Goal: Check status: Check status

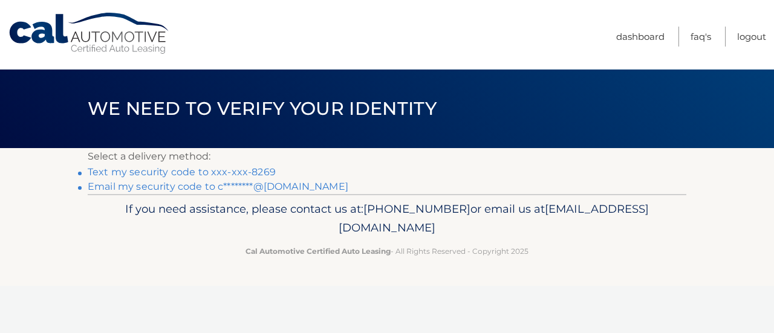
click at [180, 186] on link "Email my security code to c********@gmail.com" at bounding box center [218, 186] width 261 height 11
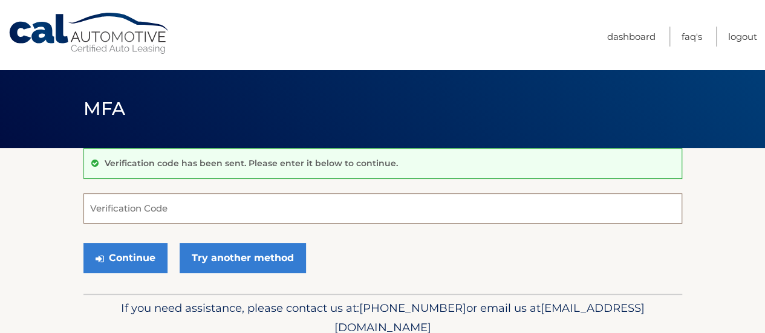
click at [151, 213] on input "Verification Code" at bounding box center [382, 208] width 599 height 30
type input "239096"
click at [83, 243] on button "Continue" at bounding box center [125, 258] width 84 height 30
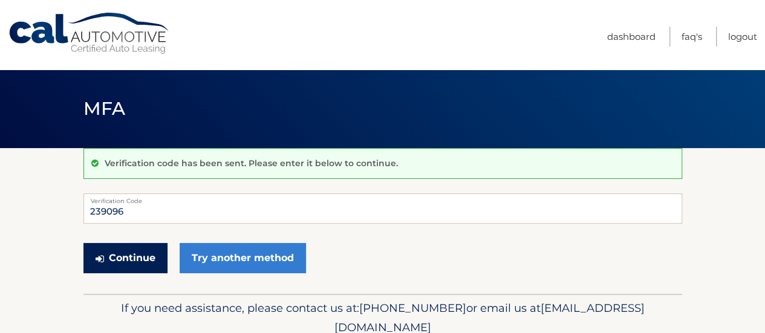
click at [115, 258] on button "Continue" at bounding box center [125, 258] width 84 height 30
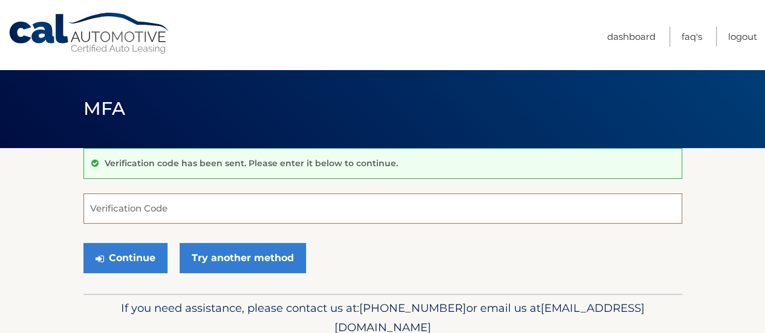
click at [152, 205] on input "Verification Code" at bounding box center [382, 208] width 599 height 30
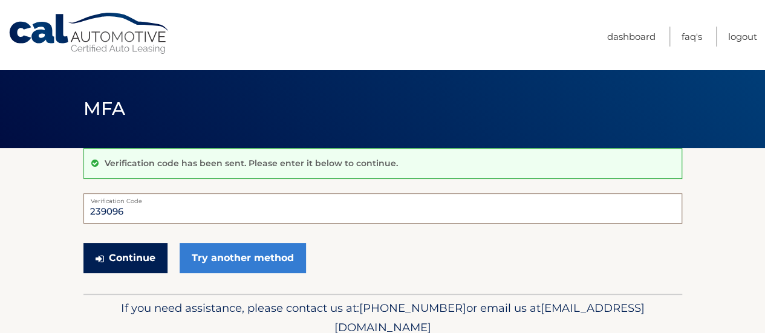
type input "239096"
click at [139, 257] on button "Continue" at bounding box center [125, 258] width 84 height 30
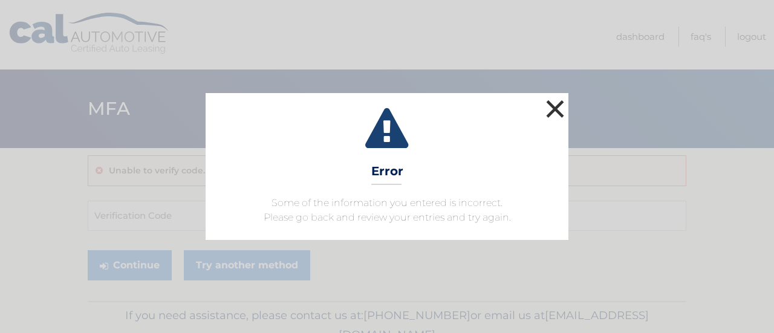
click at [560, 109] on button "×" at bounding box center [555, 109] width 24 height 24
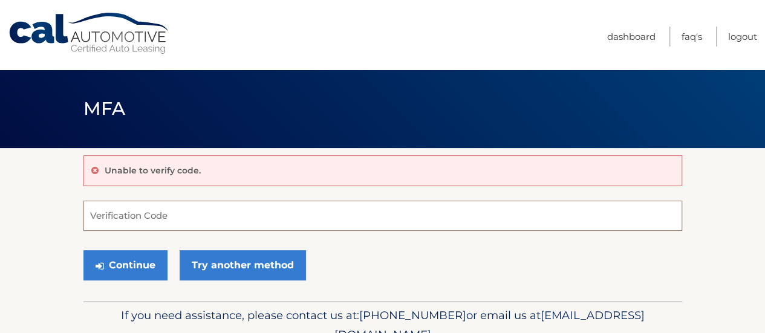
click at [127, 221] on input "Verification Code" at bounding box center [382, 216] width 599 height 30
type input "239096"
click at [83, 250] on button "Continue" at bounding box center [125, 265] width 84 height 30
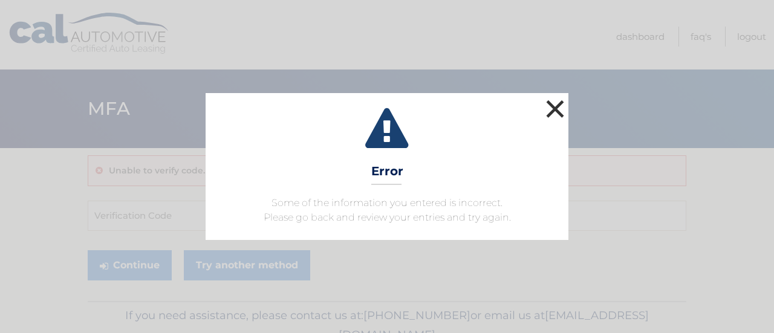
click at [551, 105] on button "×" at bounding box center [555, 109] width 24 height 24
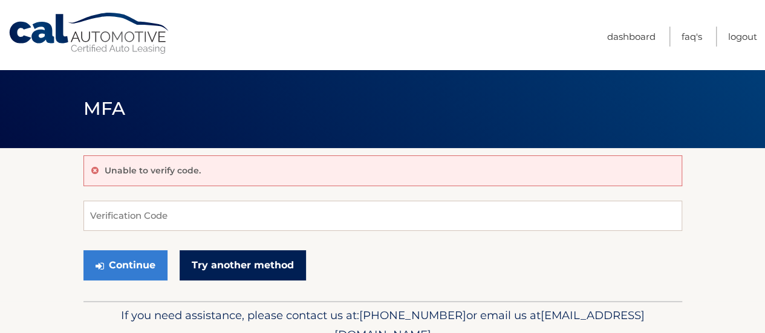
click at [227, 258] on link "Try another method" at bounding box center [243, 265] width 126 height 30
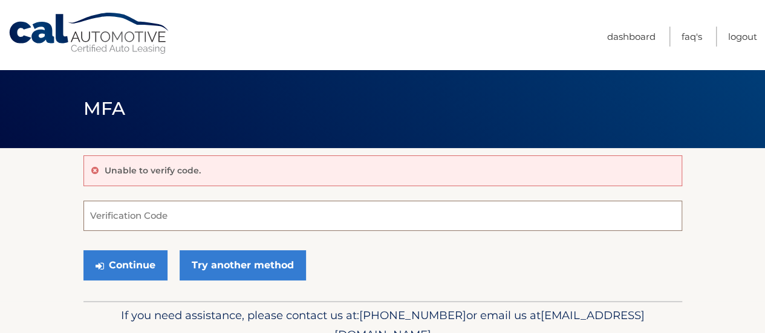
click at [158, 217] on input "Verification Code" at bounding box center [382, 216] width 599 height 30
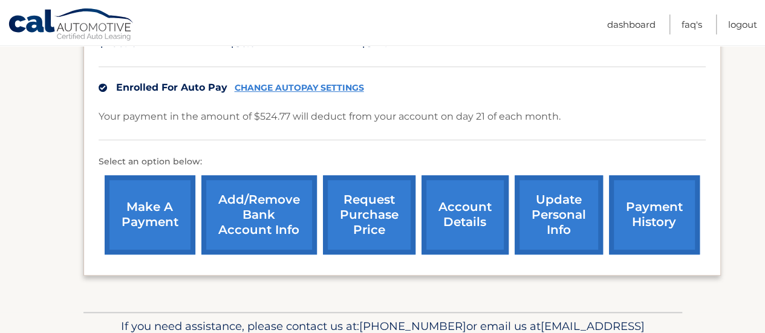
scroll to position [302, 0]
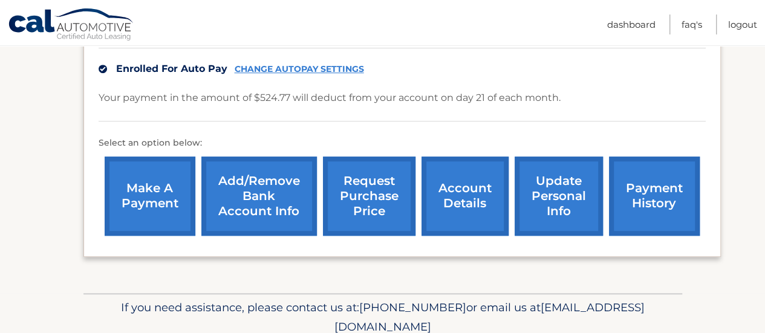
click at [470, 203] on link "account details" at bounding box center [464, 196] width 87 height 79
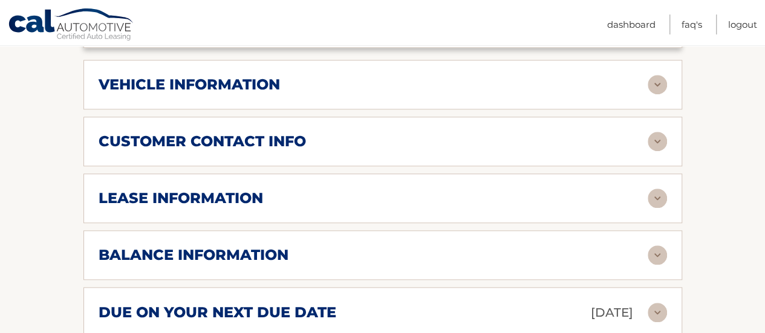
scroll to position [605, 0]
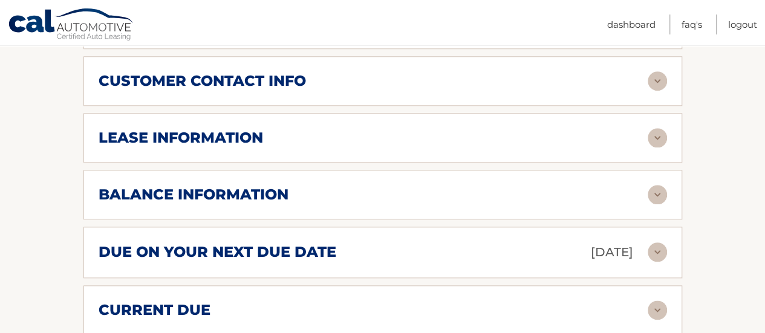
click at [464, 186] on div "balance information" at bounding box center [373, 195] width 549 height 18
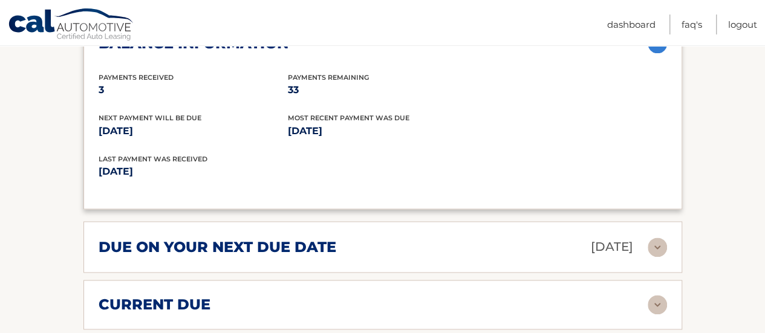
scroll to position [786, 0]
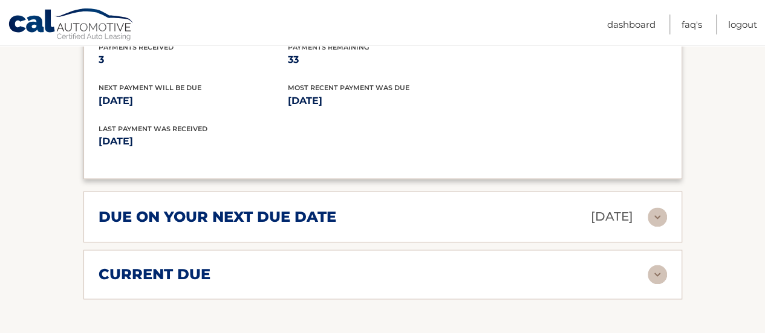
click at [464, 191] on div "due on your next due date [DATE] Late Charges $26.24 Miscellaneous Charges $0.0…" at bounding box center [382, 216] width 599 height 51
click at [472, 206] on div "due on your next due date [DATE]" at bounding box center [373, 216] width 549 height 21
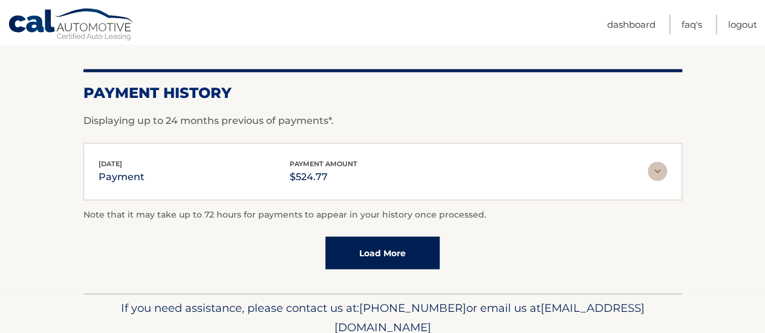
scroll to position [1017, 0]
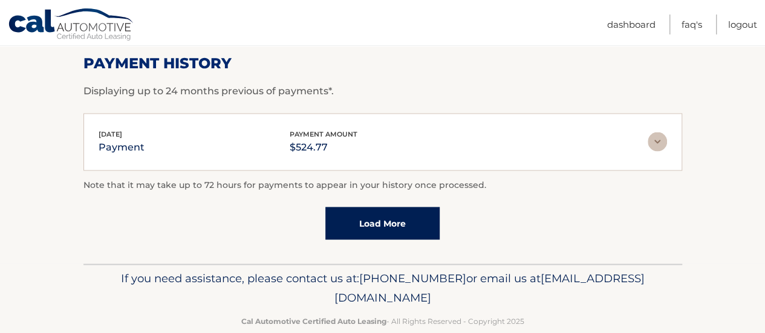
click at [391, 207] on link "Load More" at bounding box center [382, 223] width 114 height 33
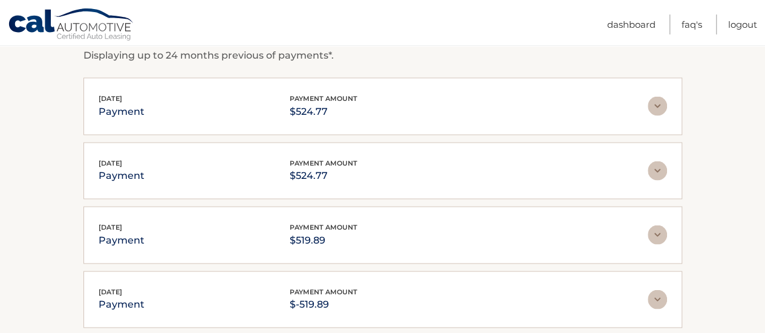
scroll to position [1078, 0]
